Goal: Task Accomplishment & Management: Manage account settings

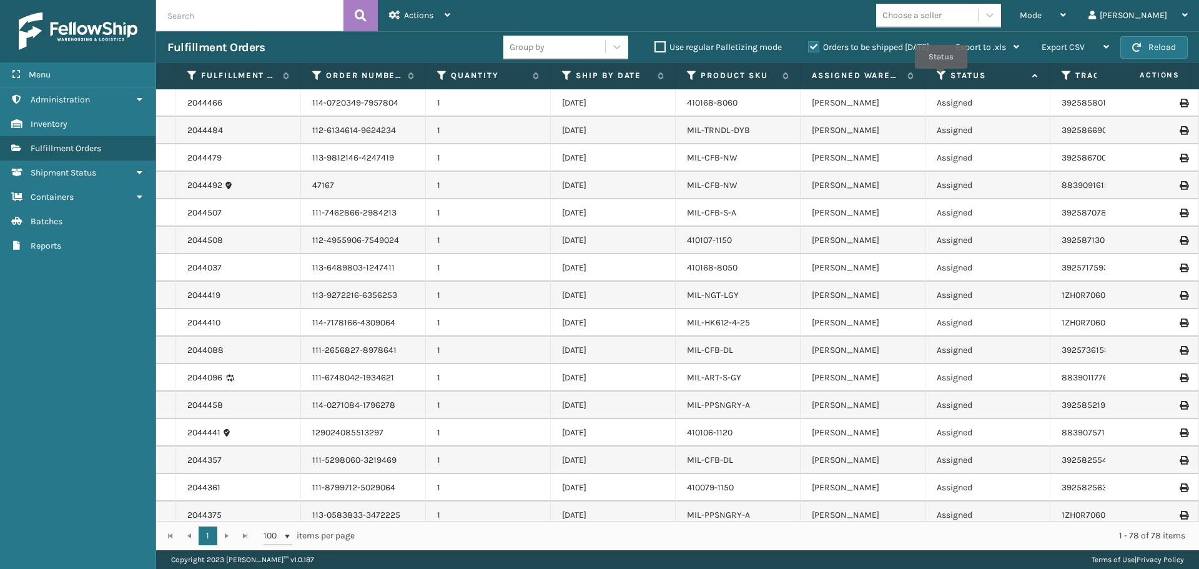
click at [941, 77] on icon at bounding box center [942, 75] width 10 height 11
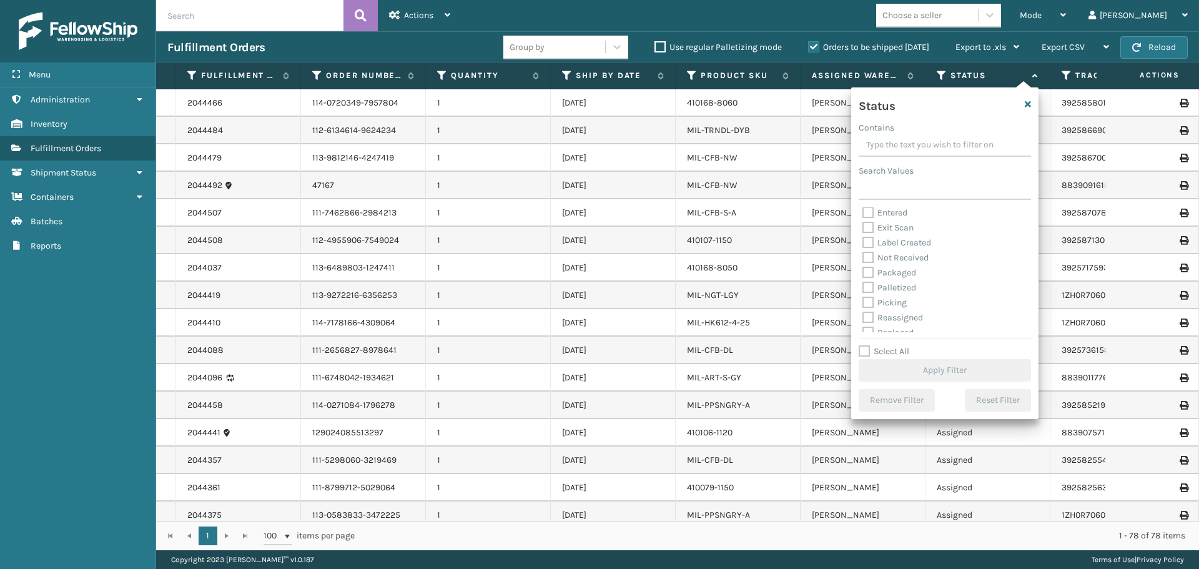
scroll to position [62, 0]
click at [871, 273] on label "Picking" at bounding box center [885, 272] width 44 height 11
click at [863, 273] on input "Picking" at bounding box center [863, 269] width 1 height 8
checkbox input "true"
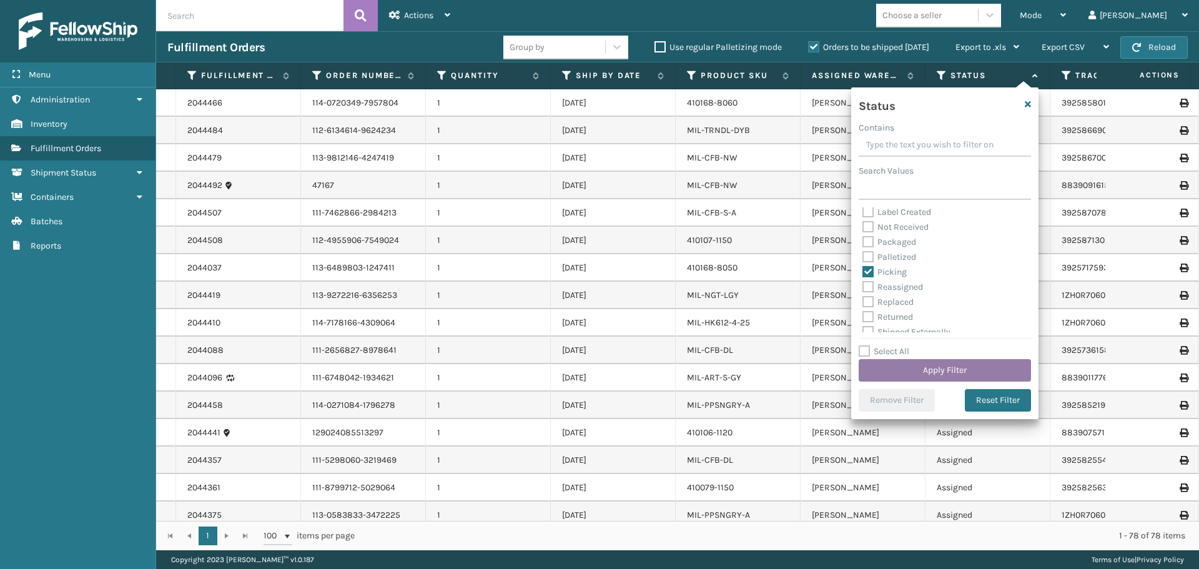
click at [942, 367] on button "Apply Filter" at bounding box center [945, 370] width 172 height 22
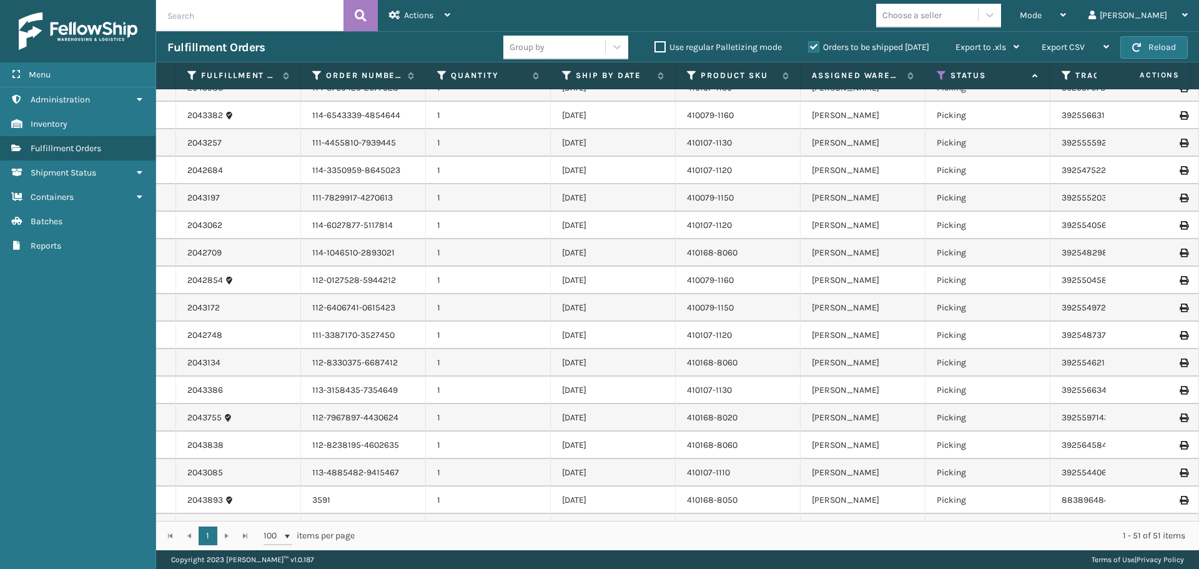
scroll to position [0, 0]
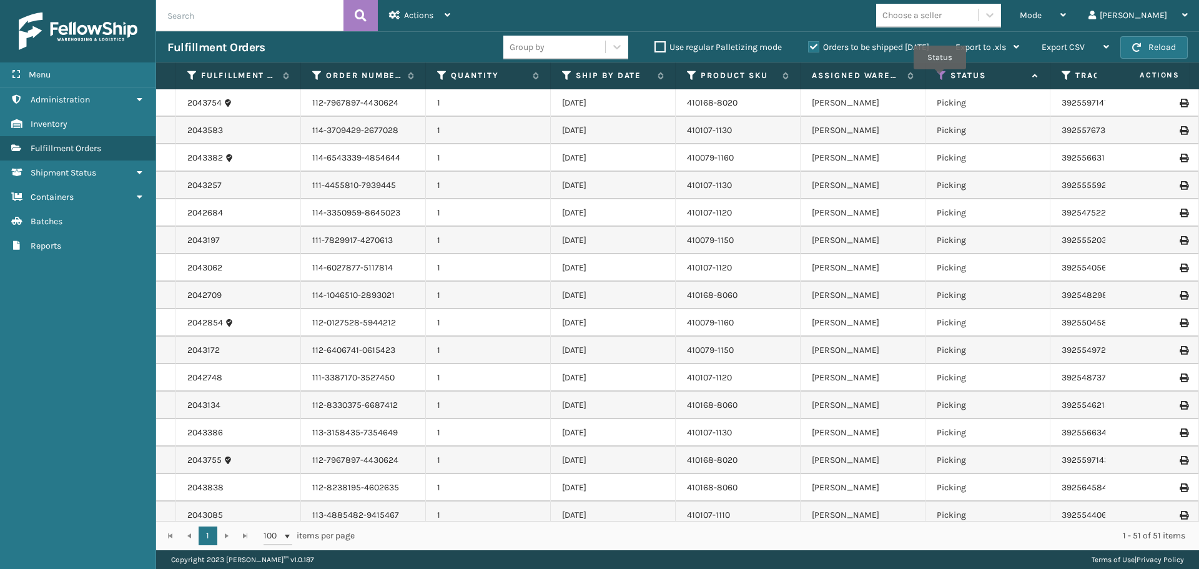
click at [940, 78] on icon at bounding box center [942, 75] width 10 height 11
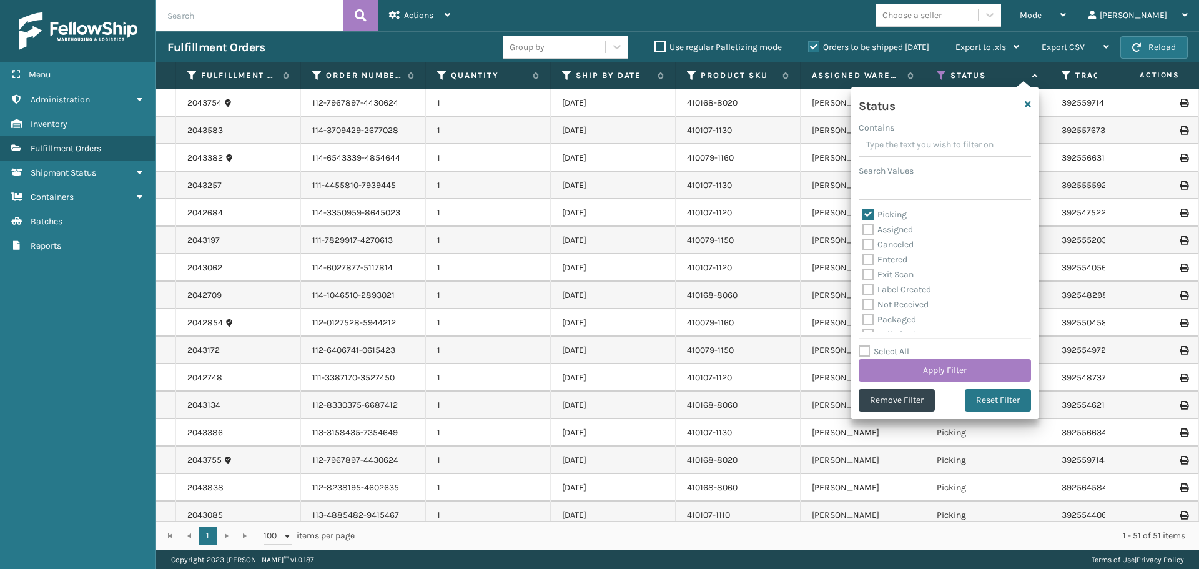
click at [873, 214] on label "Picking" at bounding box center [885, 214] width 44 height 11
click at [863, 214] on input "Picking" at bounding box center [863, 211] width 1 height 8
checkbox input "false"
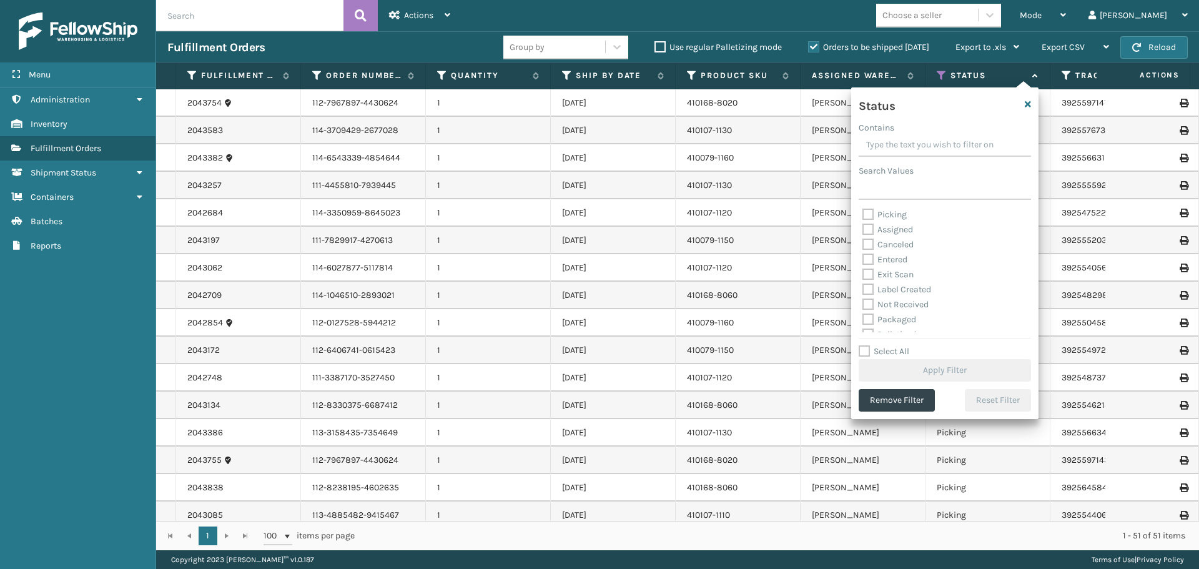
click at [863, 231] on label "Assigned" at bounding box center [888, 229] width 51 height 11
click at [863, 231] on input "Assigned" at bounding box center [863, 226] width 1 height 8
checkbox input "true"
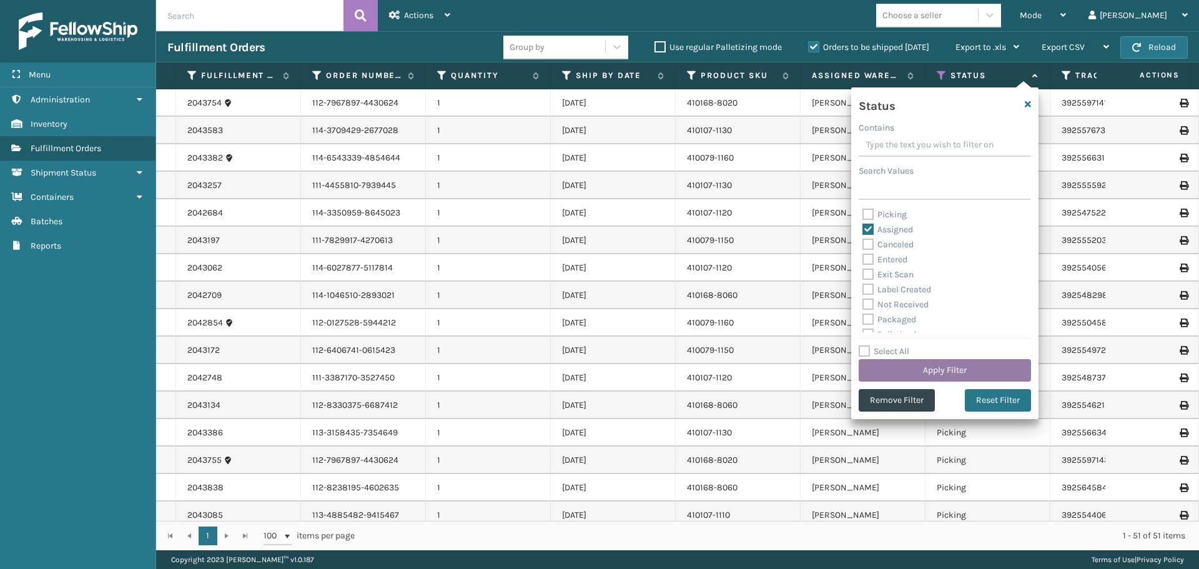
click at [911, 367] on button "Apply Filter" at bounding box center [945, 370] width 172 height 22
